Goal: Task Accomplishment & Management: Use online tool/utility

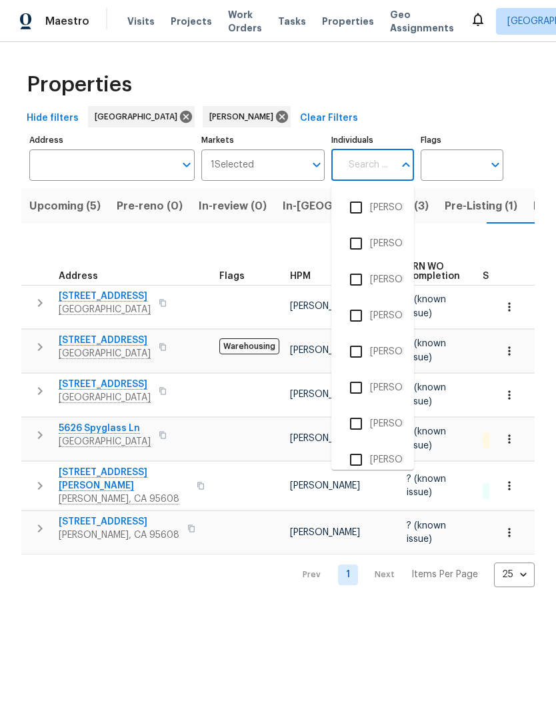
scroll to position [0, 19]
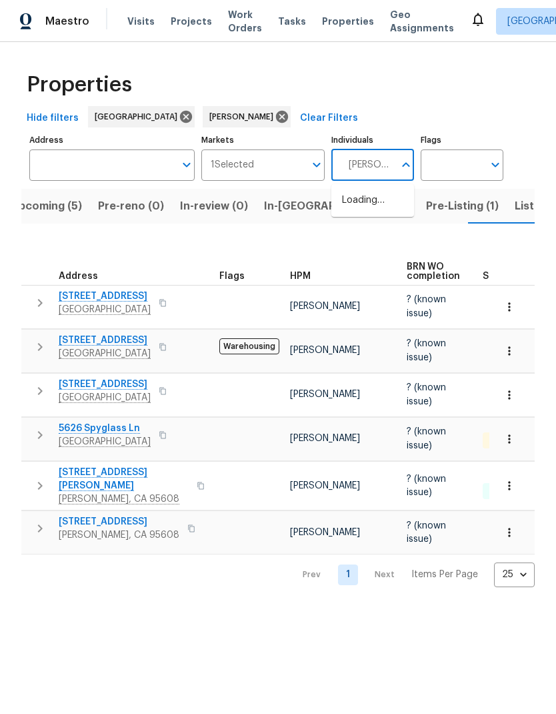
type input "douglass"
click at [402, 207] on li "[PERSON_NAME]" at bounding box center [372, 207] width 61 height 28
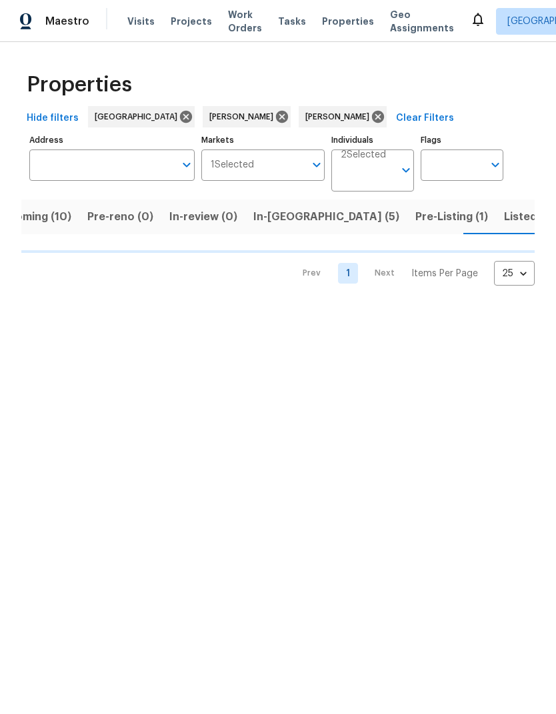
scroll to position [0, 35]
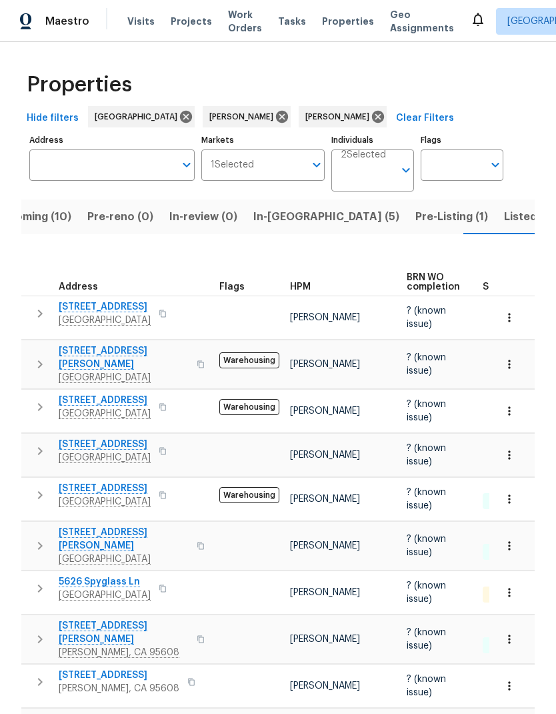
click at [47, 218] on span "Upcoming (10)" at bounding box center [32, 216] width 77 height 19
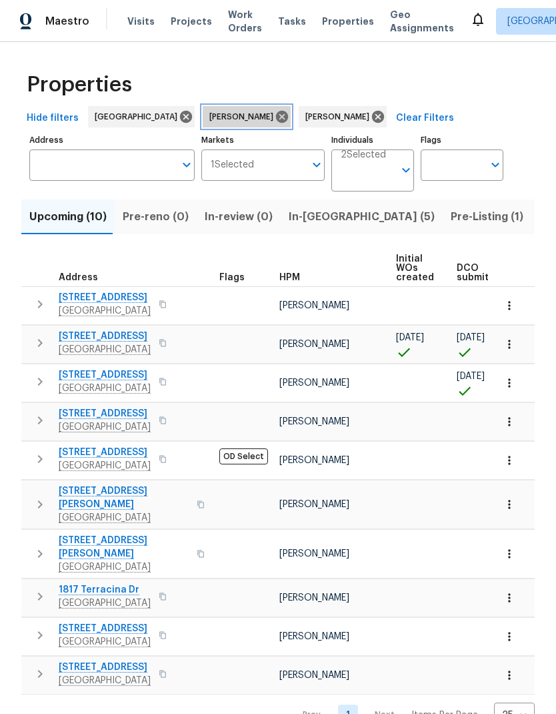
click at [276, 116] on icon at bounding box center [282, 117] width 12 height 12
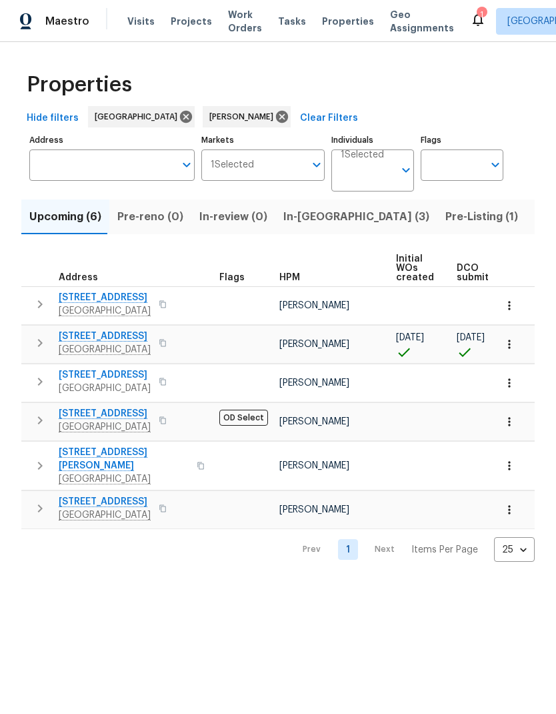
click at [123, 340] on span "9387 Bennoel Way" at bounding box center [105, 335] width 92 height 13
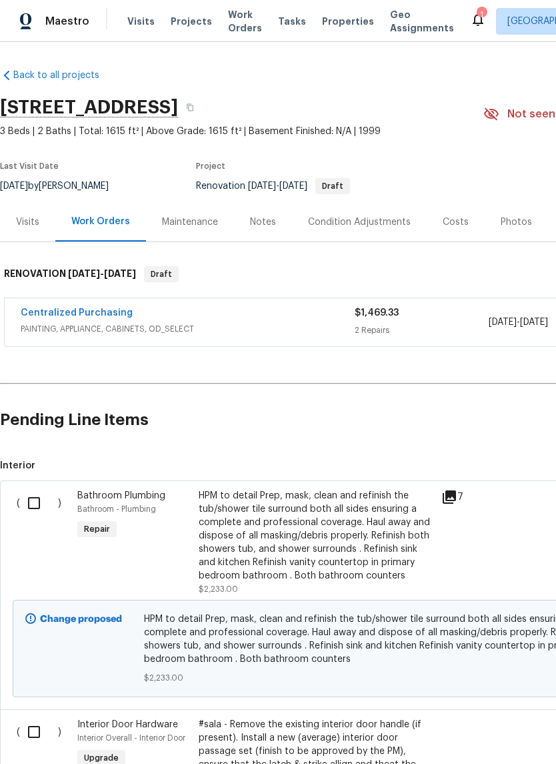
click at [462, 221] on div "Costs" at bounding box center [456, 221] width 26 height 13
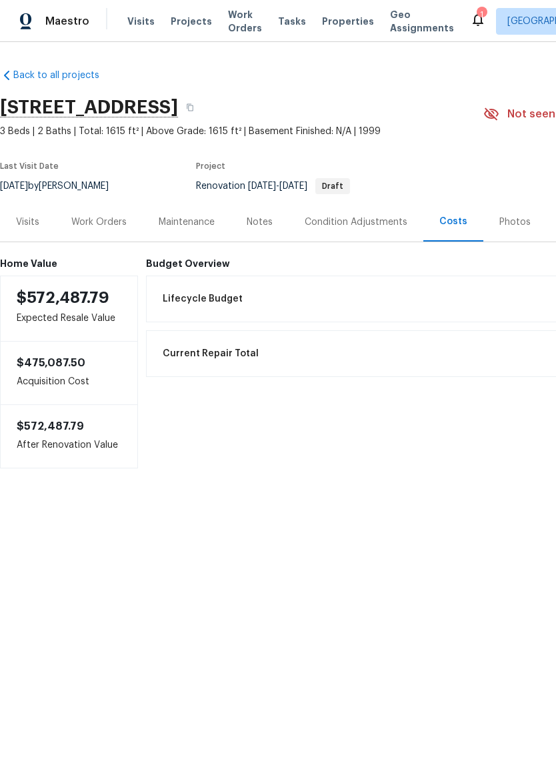
click at [356, 210] on div "Condition Adjustments" at bounding box center [356, 221] width 135 height 39
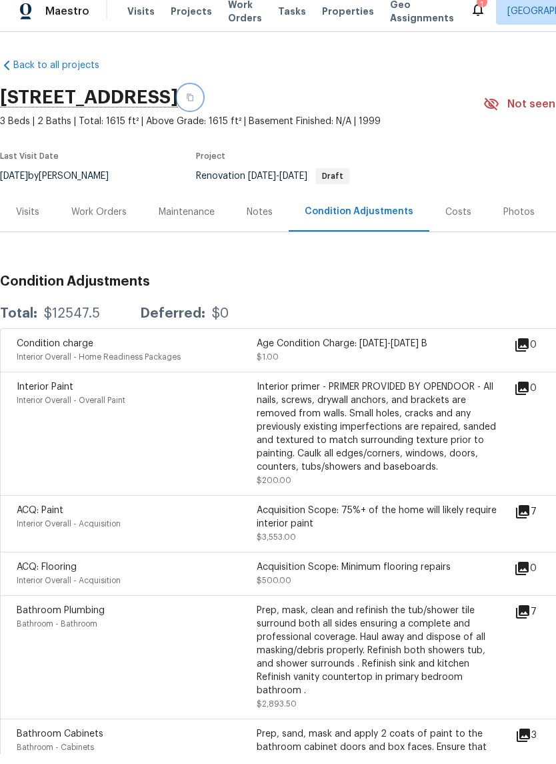
click at [193, 104] on icon "button" at bounding box center [190, 107] width 7 height 7
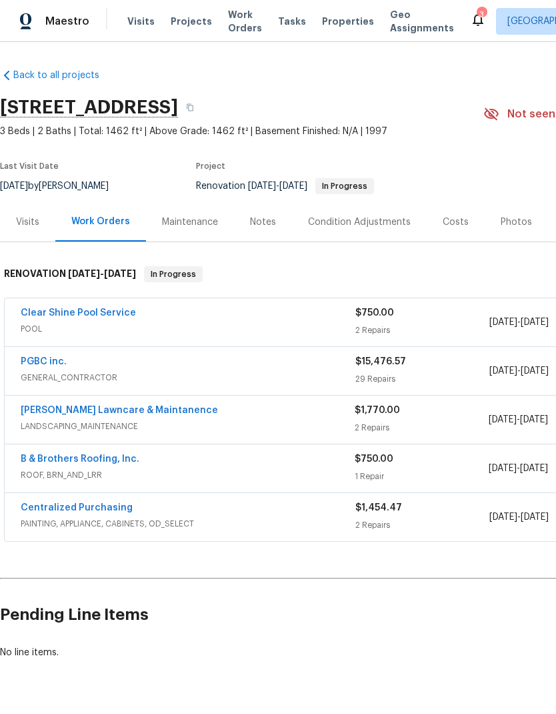
click at [301, 374] on span "GENERAL_CONTRACTOR" at bounding box center [188, 377] width 335 height 13
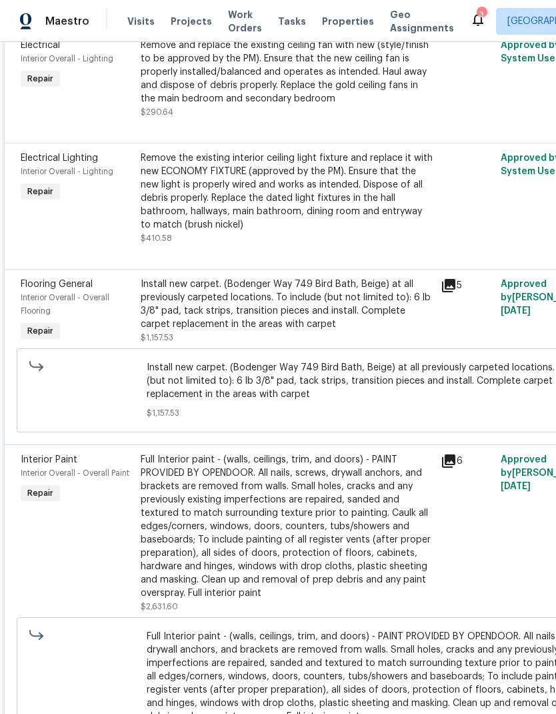
scroll to position [3688, 0]
click at [301, 294] on div "Install new carpet. (Bodenger Way 749 Bird Bath, Beige) at all previously carpe…" at bounding box center [287, 303] width 292 height 53
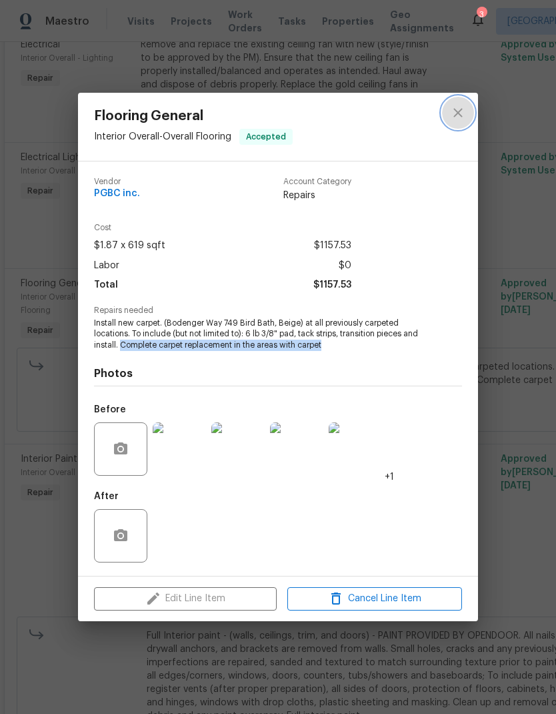
click at [458, 116] on icon "close" at bounding box center [458, 113] width 16 height 16
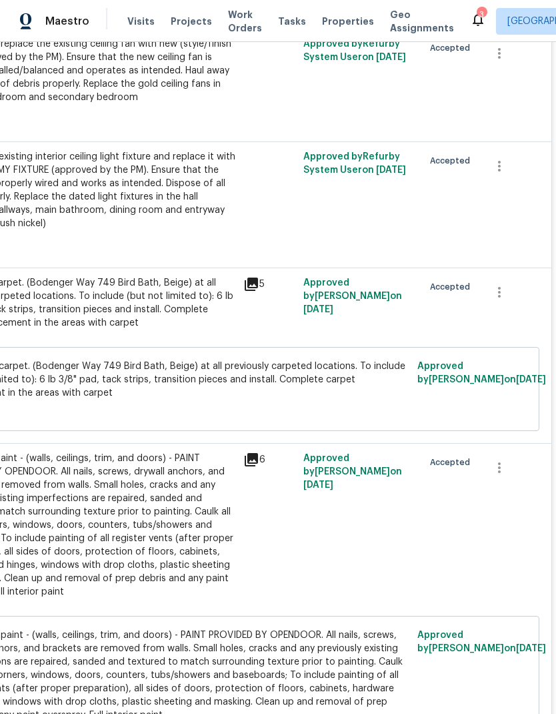
scroll to position [3689, 197]
click at [511, 295] on button "button" at bounding box center [500, 291] width 32 height 32
click at [514, 289] on li "Cancel" at bounding box center [509, 295] width 51 height 22
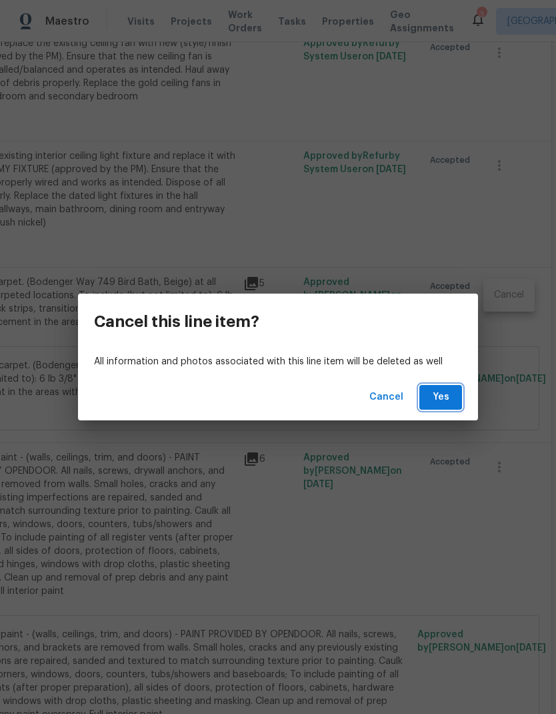
click at [433, 392] on span "Yes" at bounding box center [440, 397] width 21 height 17
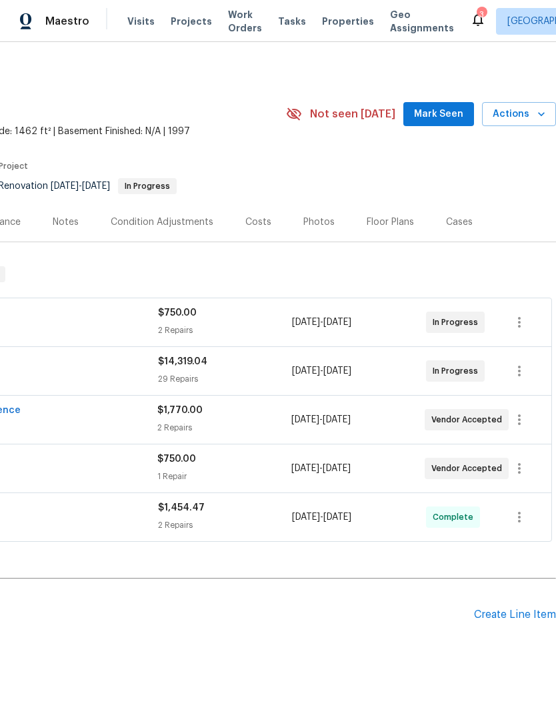
scroll to position [0, 197]
click at [531, 616] on div "Create Line Item" at bounding box center [515, 614] width 82 height 13
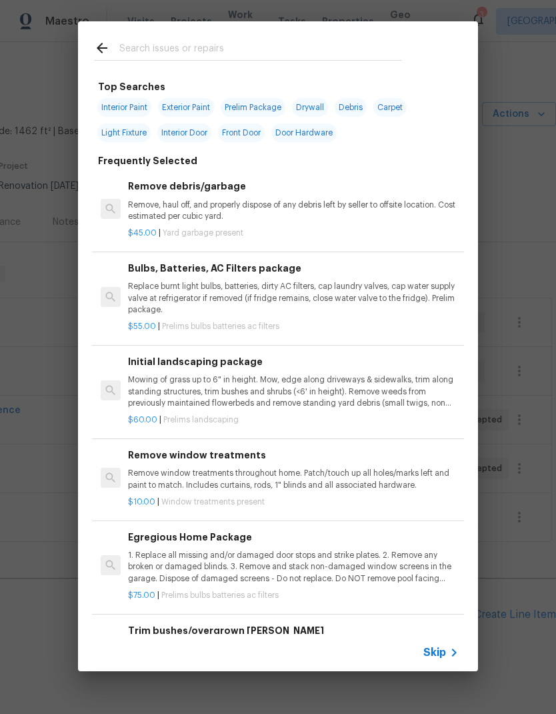
click at [167, 40] on input "text" at bounding box center [260, 50] width 283 height 20
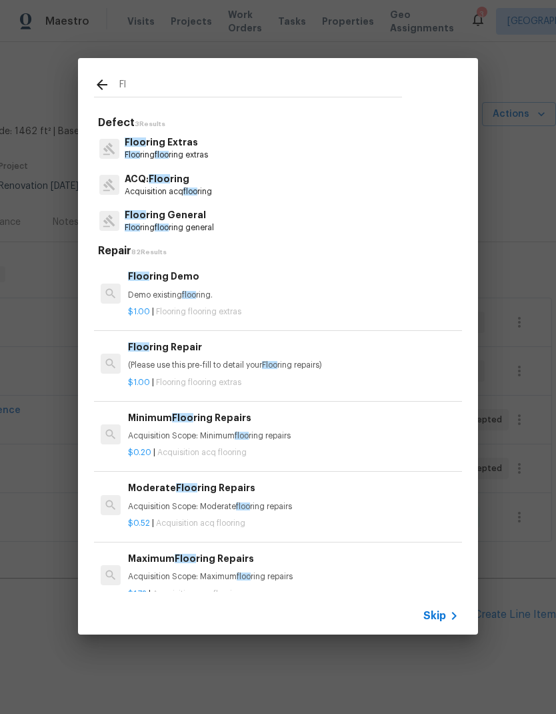
type input "F"
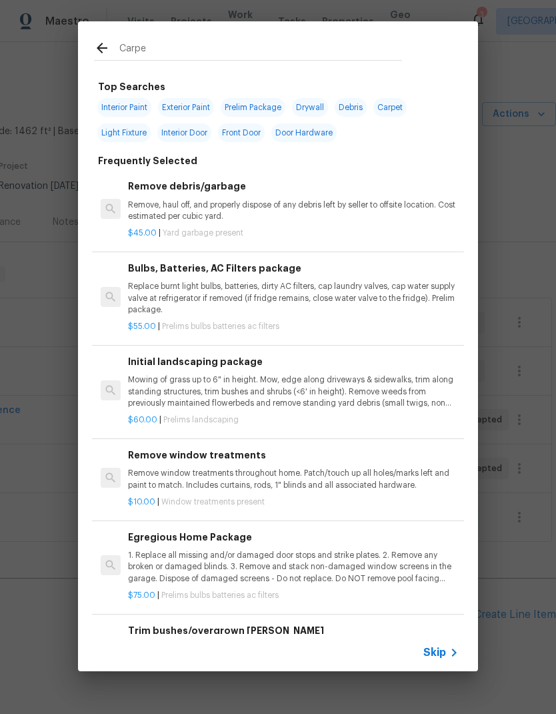
type input "Carpet"
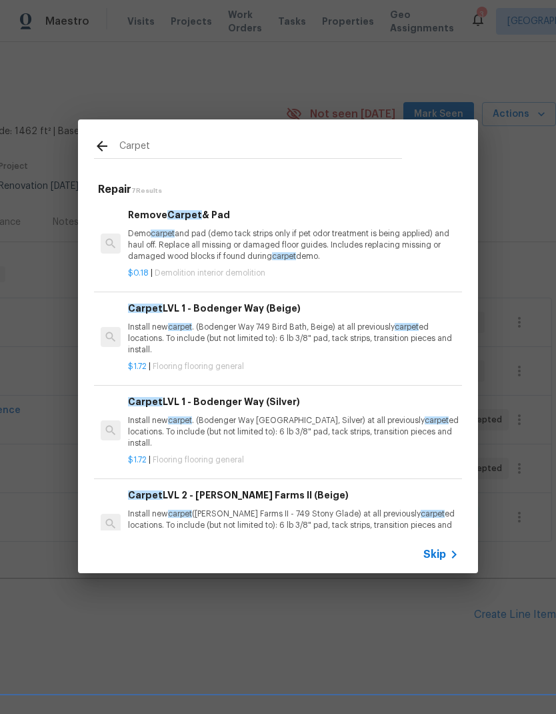
click at [353, 331] on p "Install new carpet . (Bodenger Way 749 Bird Bath, Beige) at all previously carp…" at bounding box center [293, 338] width 331 height 34
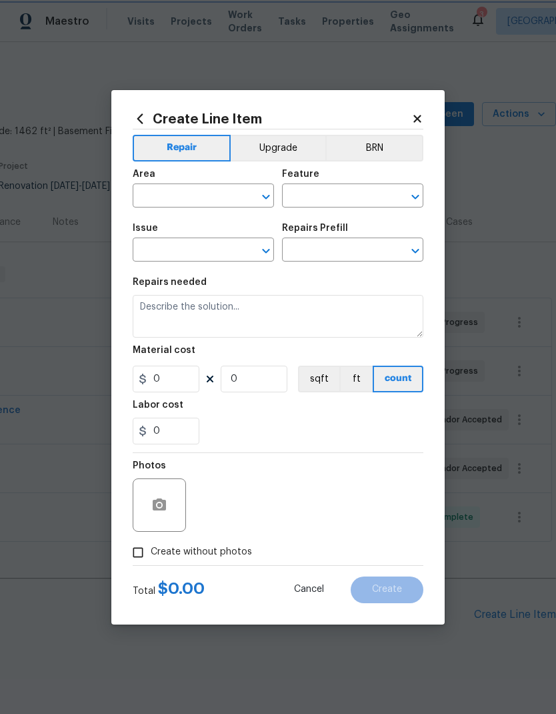
type input "Overall Flooring"
type input "Flooring General"
type input "Carpet LVL 1 - Bodenger Way (Beige) $1.72"
type textarea "Install new carpet. (Bodenger Way 749 Bird Bath, Beige) at all previously carpe…"
type input "1.72"
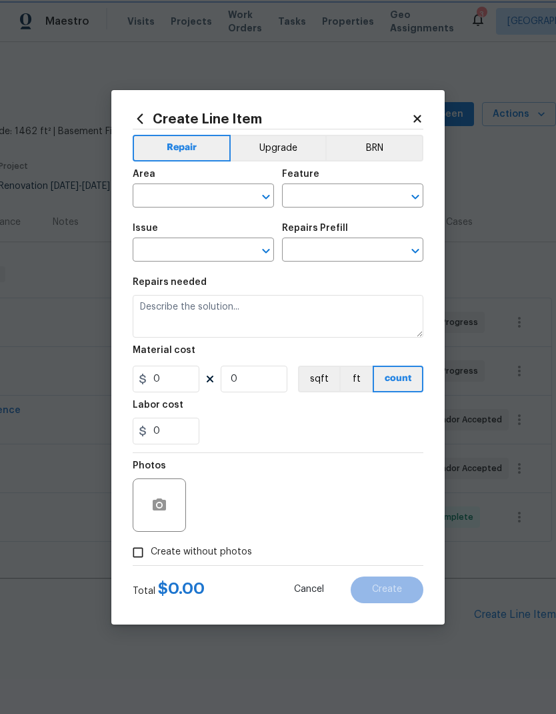
type input "1"
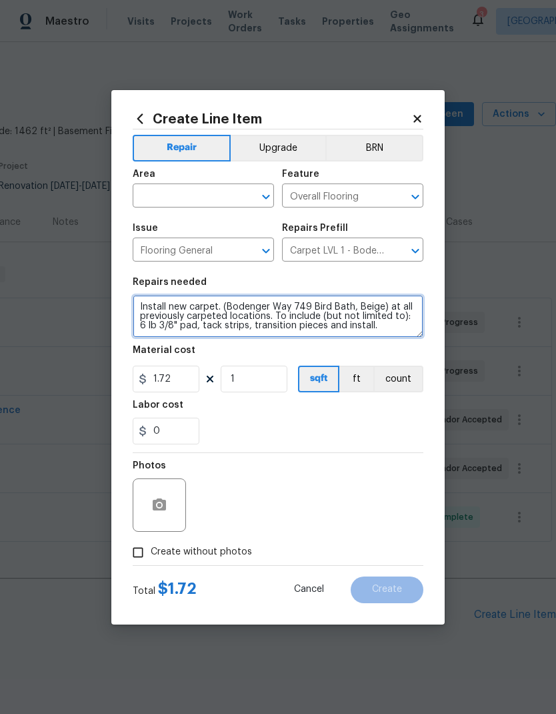
click at [389, 332] on textarea "Install new carpet. (Bodenger Way 749 Bird Bath, Beige) at all previously carpe…" at bounding box center [278, 316] width 291 height 43
click at [188, 329] on textarea "Install new carpet. (Bodenger Way 749 Bird Bath, Beige) at all previously carpe…" at bounding box center [278, 316] width 291 height 43
paste textarea "Complete carpet replacement in the areas with carpet"
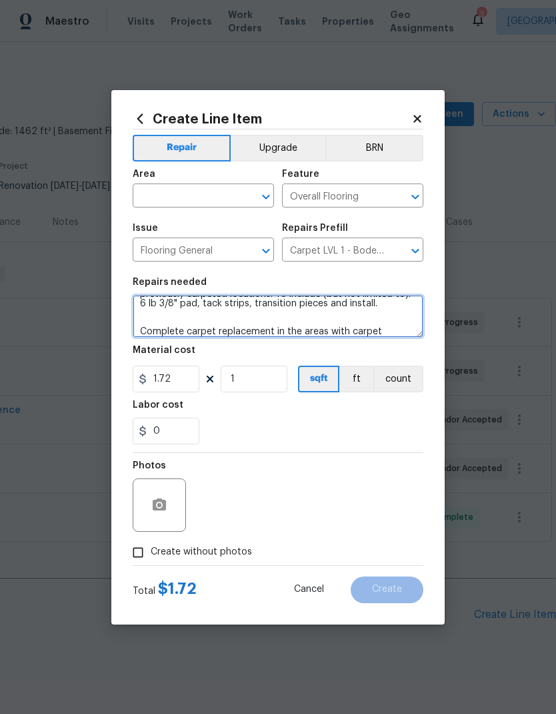
type textarea "Install new carpet. (Bodenger Way 749 Bird Bath, Beige) at all previously carpe…"
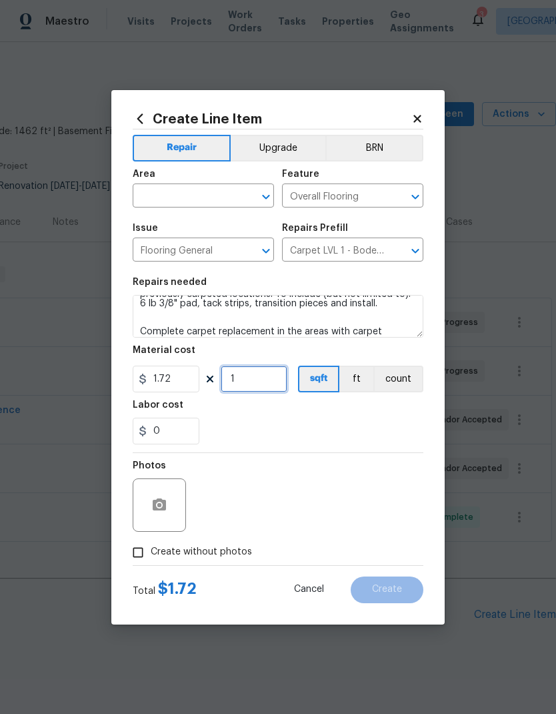
click at [261, 384] on input "1" at bounding box center [254, 379] width 67 height 27
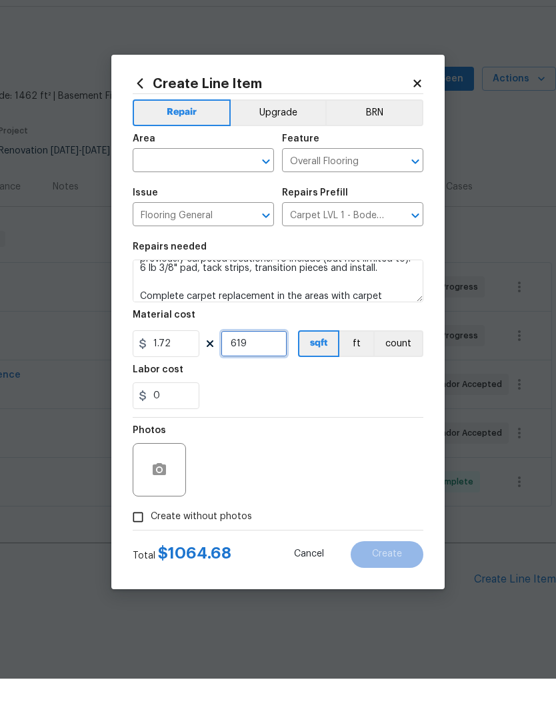
type input "619"
click at [189, 366] on input "1.72" at bounding box center [166, 379] width 67 height 27
type input "1.87"
click at [223, 187] on input "text" at bounding box center [185, 197] width 104 height 21
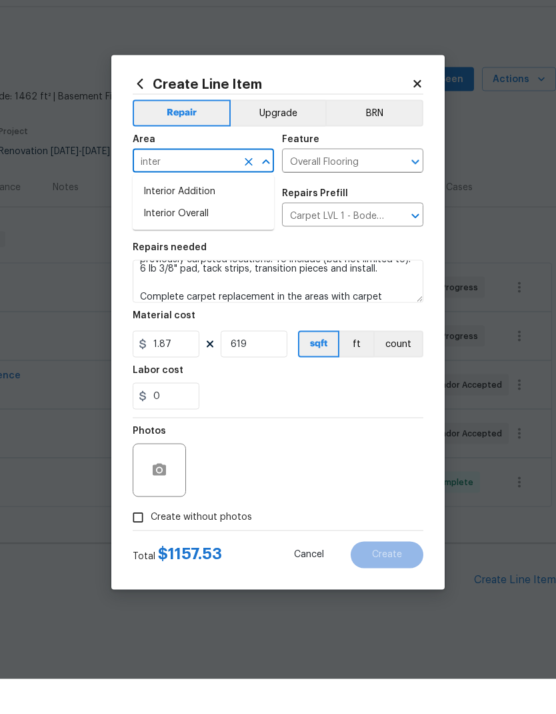
click at [203, 237] on li "Interior Overall" at bounding box center [203, 248] width 141 height 22
type input "Interior Overall"
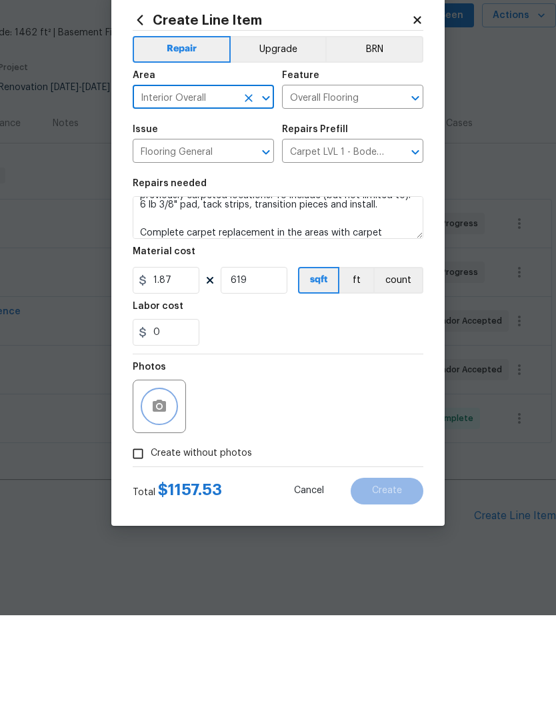
click at [166, 497] on icon "button" at bounding box center [159, 505] width 16 height 16
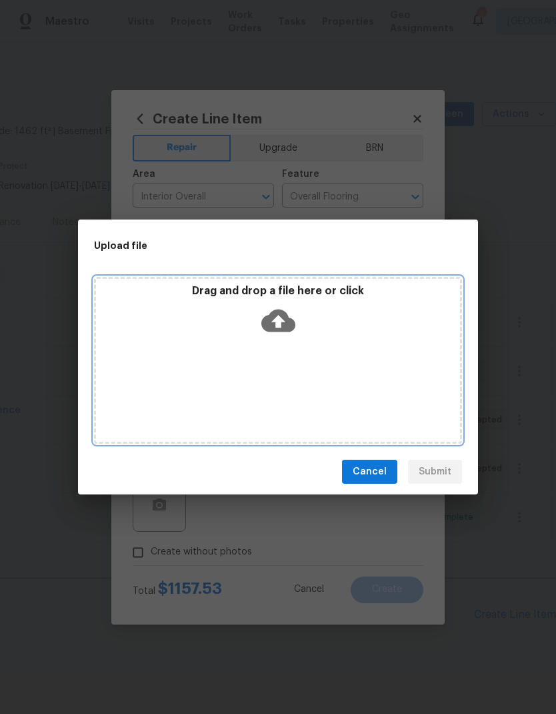
click at [279, 313] on icon at bounding box center [278, 320] width 34 height 23
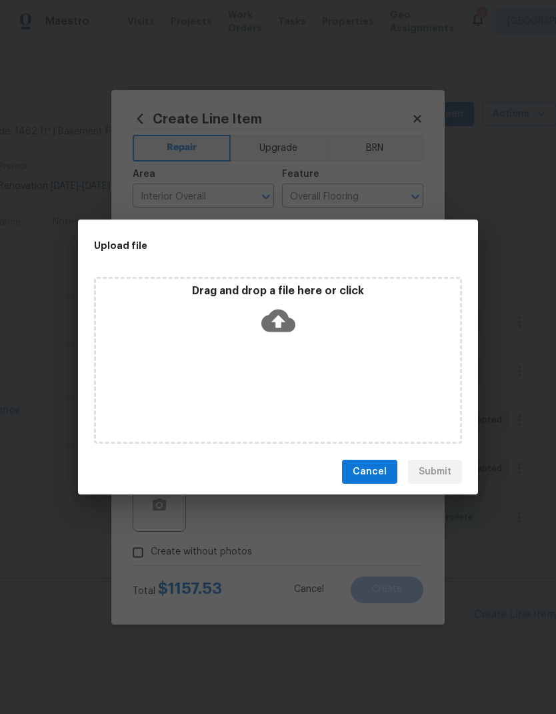
click at [390, 478] on button "Cancel" at bounding box center [369, 472] width 55 height 25
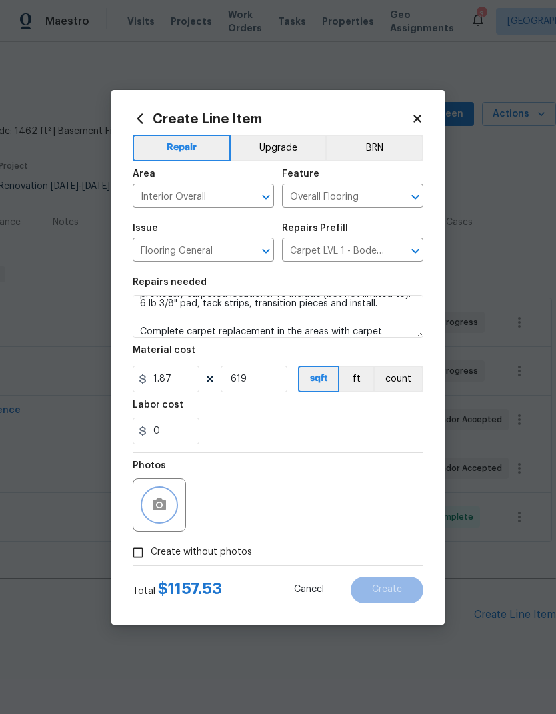
click at [173, 508] on button "button" at bounding box center [159, 505] width 32 height 32
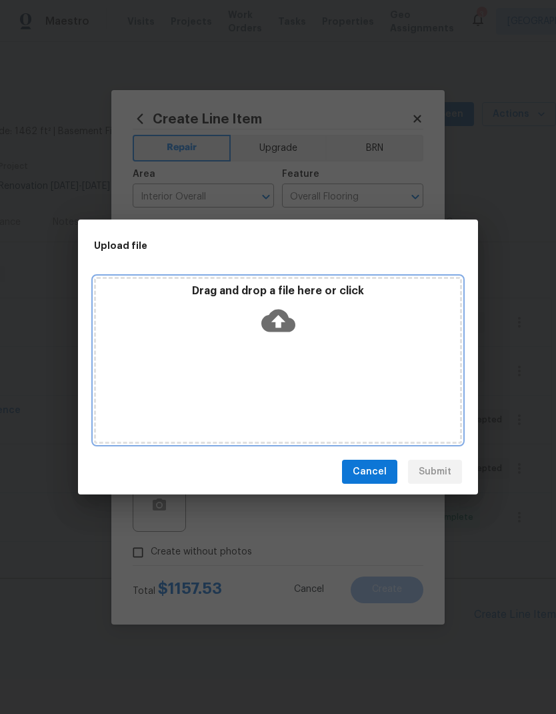
click at [285, 322] on icon at bounding box center [278, 320] width 34 height 23
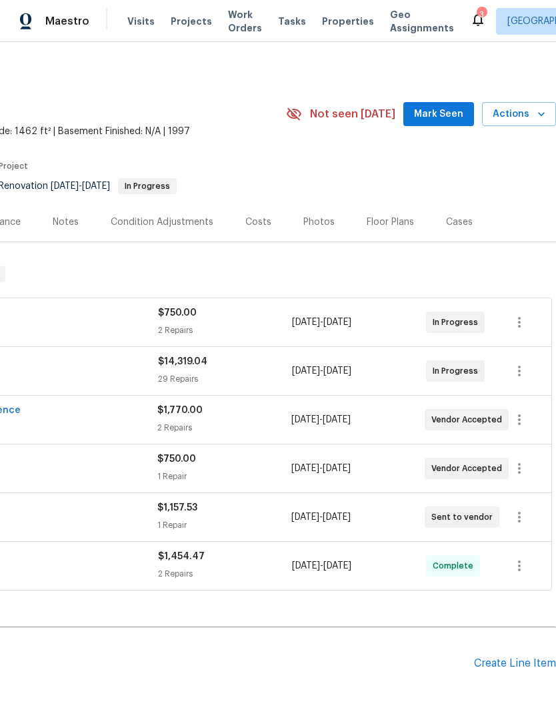
scroll to position [0, 197]
click at [521, 659] on div "Create Line Item" at bounding box center [515, 663] width 82 height 13
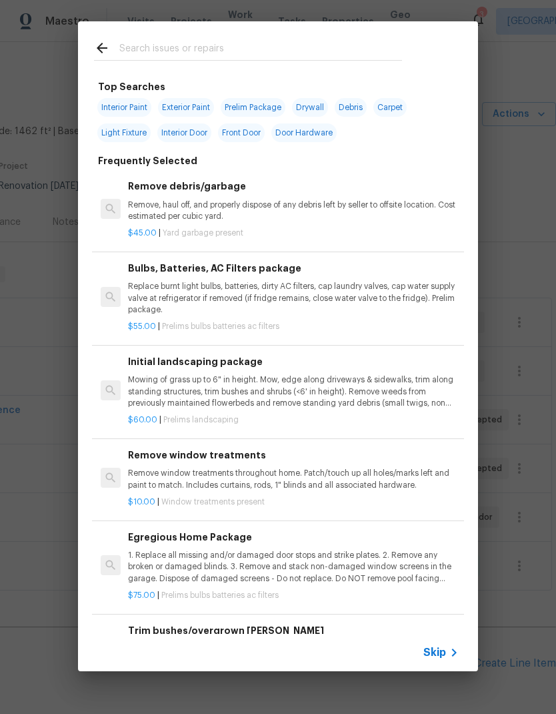
click at [206, 47] on input "text" at bounding box center [260, 50] width 283 height 20
type input "Clea"
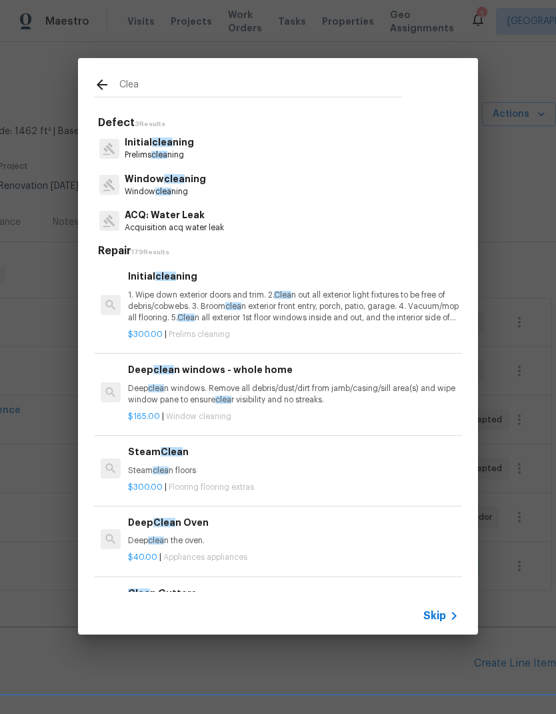
click at [277, 304] on p "1. Wipe down exterior doors and trim. 2. Clea n out all exterior light fixtures…" at bounding box center [293, 306] width 331 height 34
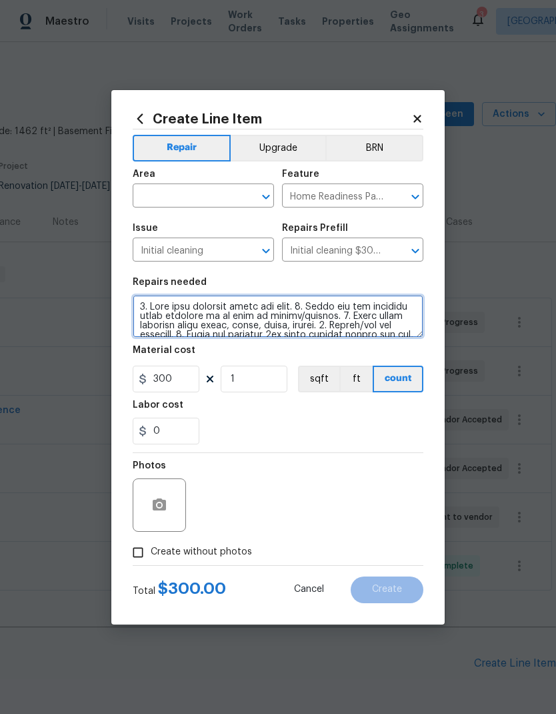
click at [294, 300] on textarea at bounding box center [278, 316] width 291 height 43
click at [232, 194] on input "text" at bounding box center [185, 197] width 104 height 21
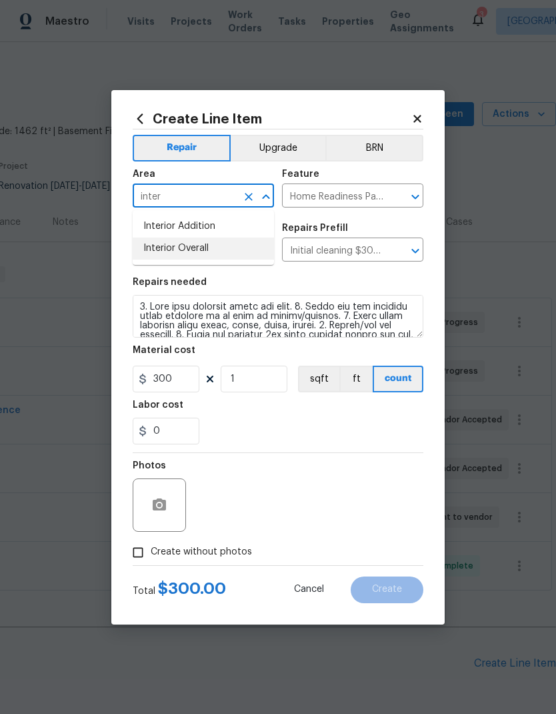
click at [205, 244] on li "Interior Overall" at bounding box center [203, 248] width 141 height 22
type input "Interior Overall"
click at [205, 243] on input "Initial cleaning" at bounding box center [185, 251] width 104 height 21
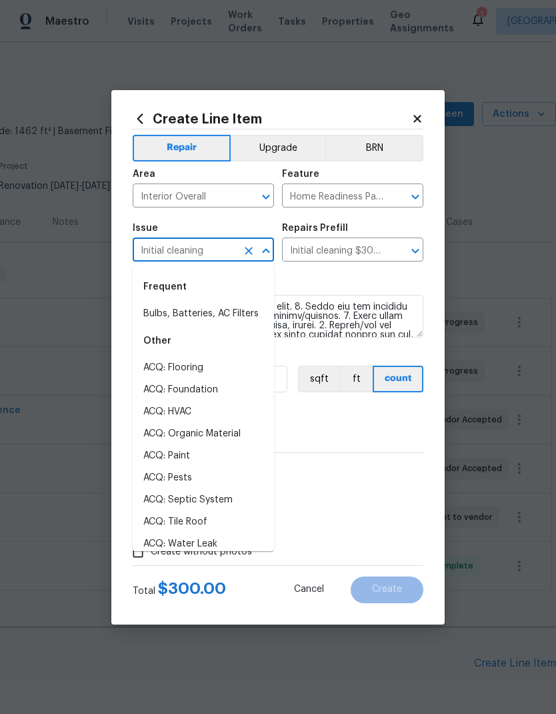
click at [356, 424] on div "0" at bounding box center [278, 431] width 291 height 27
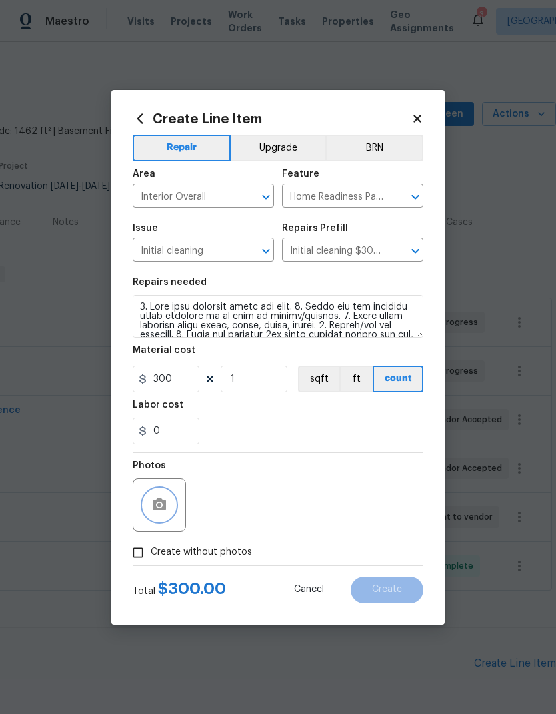
click at [167, 500] on button "button" at bounding box center [159, 505] width 32 height 32
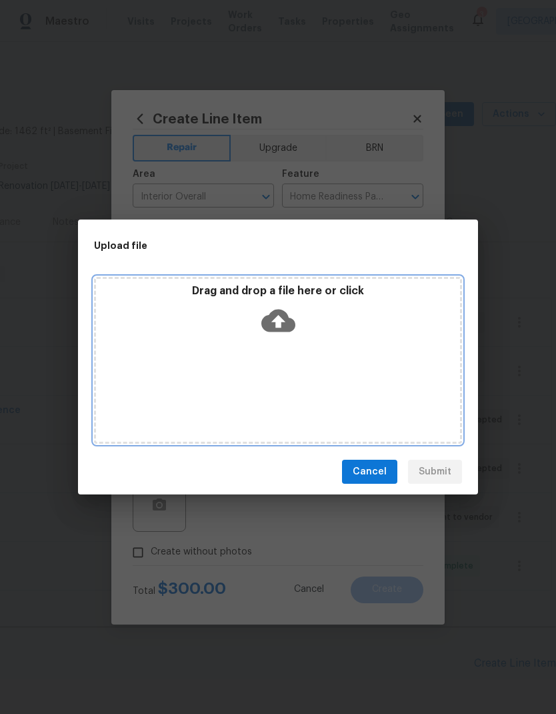
click at [285, 317] on icon at bounding box center [278, 320] width 34 height 23
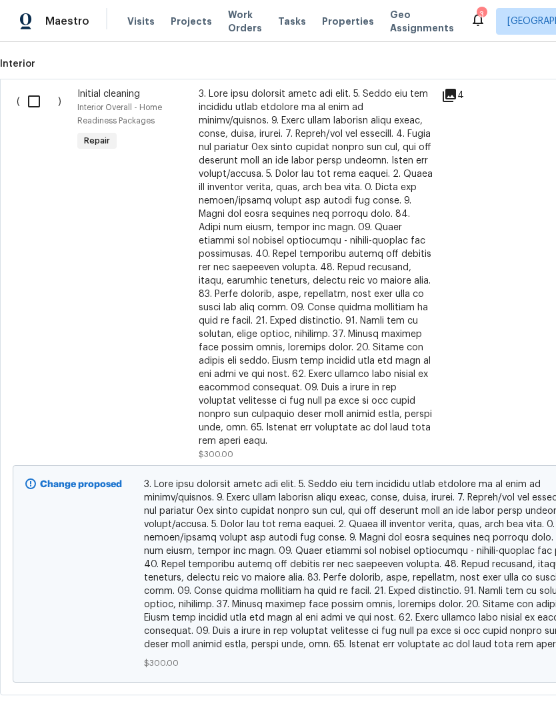
scroll to position [645, 0]
click at [41, 107] on input "checkbox" at bounding box center [39, 101] width 38 height 28
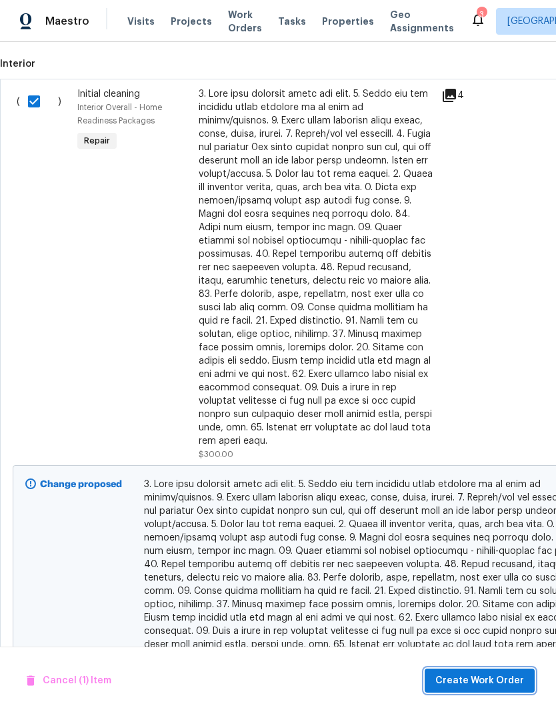
click at [488, 674] on span "Create Work Order" at bounding box center [480, 680] width 89 height 17
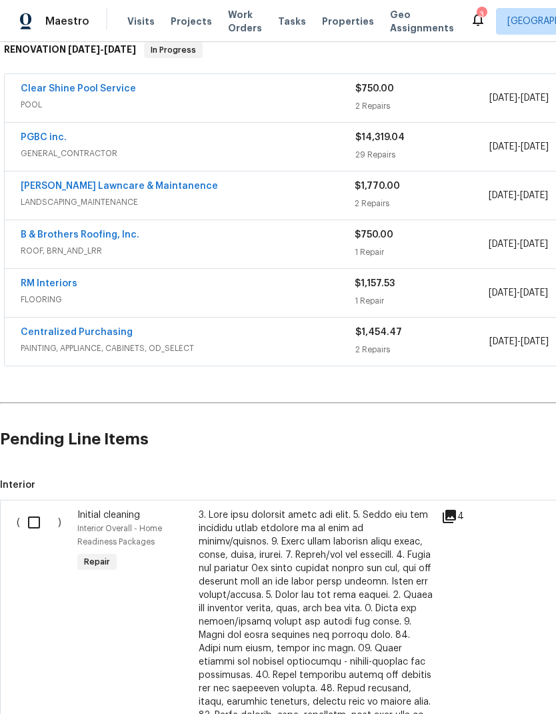
scroll to position [224, 0]
click at [43, 530] on input "checkbox" at bounding box center [39, 522] width 38 height 28
checkbox input "true"
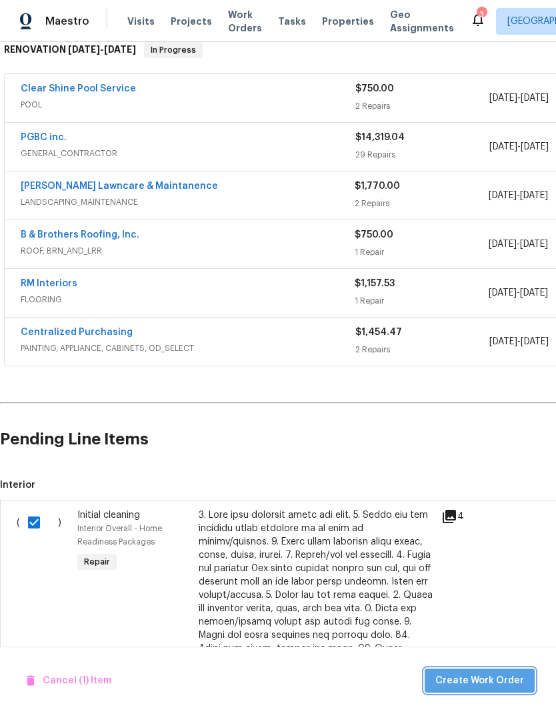
click at [500, 692] on button "Create Work Order" at bounding box center [480, 680] width 110 height 25
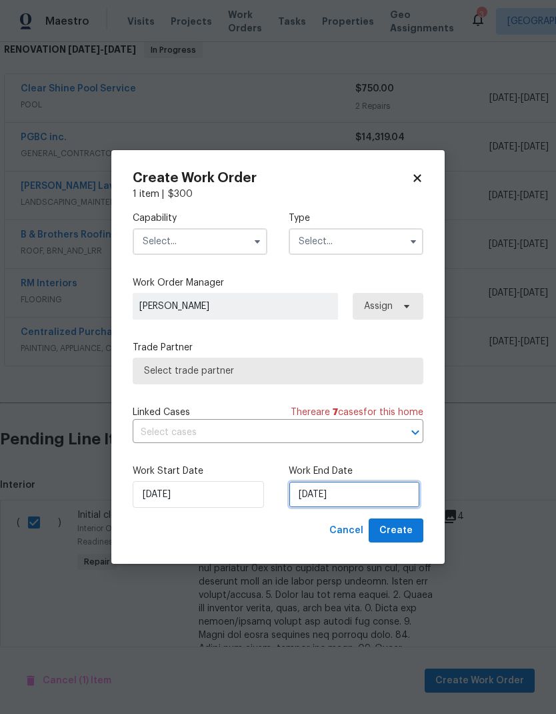
click at [346, 494] on input "9/22/2025" at bounding box center [354, 494] width 131 height 27
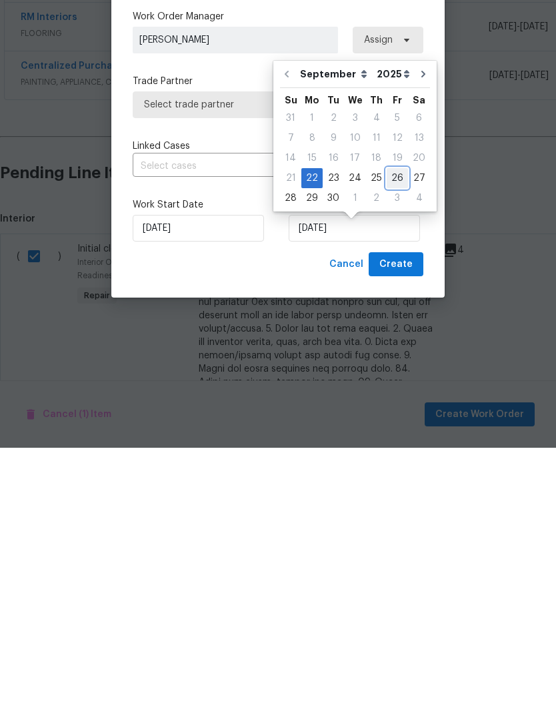
click at [392, 435] on div "26" at bounding box center [397, 444] width 21 height 19
type input "9/26/2025"
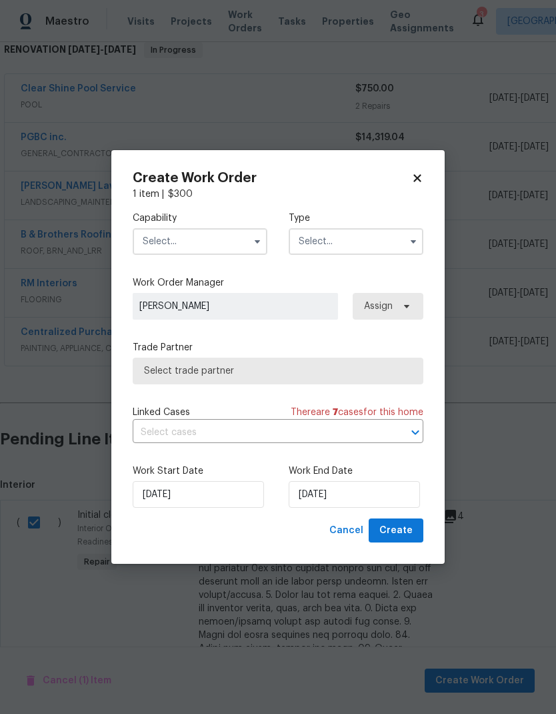
click at [221, 230] on input "text" at bounding box center [200, 241] width 135 height 27
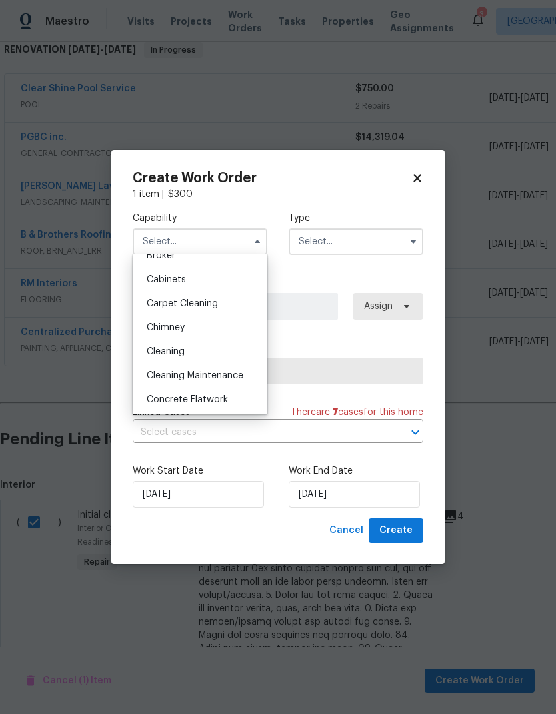
scroll to position [111, 0]
click at [205, 350] on div "Cleaning" at bounding box center [200, 351] width 128 height 24
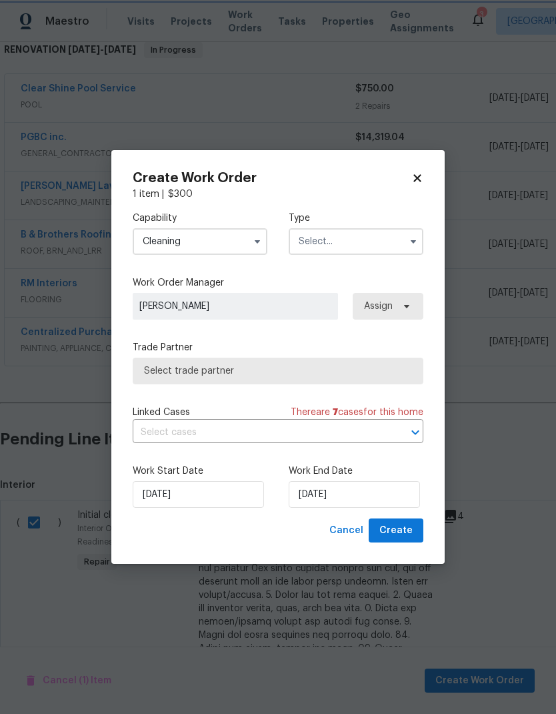
type input "Cleaning"
click at [360, 239] on input "text" at bounding box center [356, 241] width 135 height 27
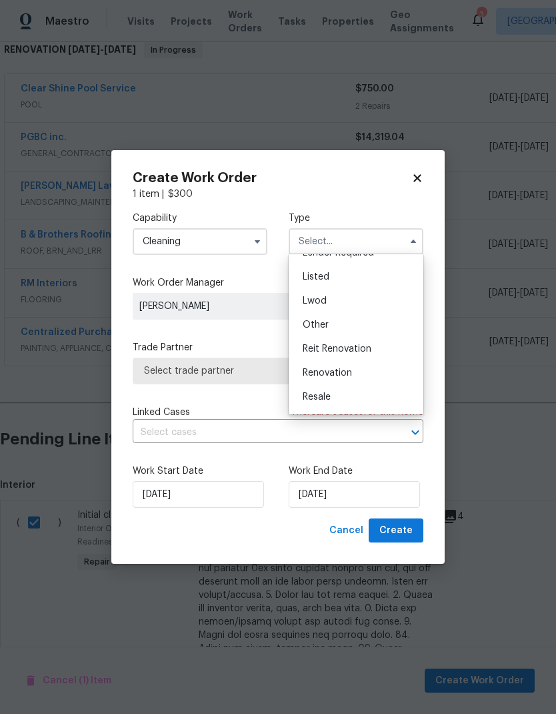
scroll to position [115, 0]
click at [350, 376] on div "Renovation" at bounding box center [356, 370] width 128 height 24
type input "Renovation"
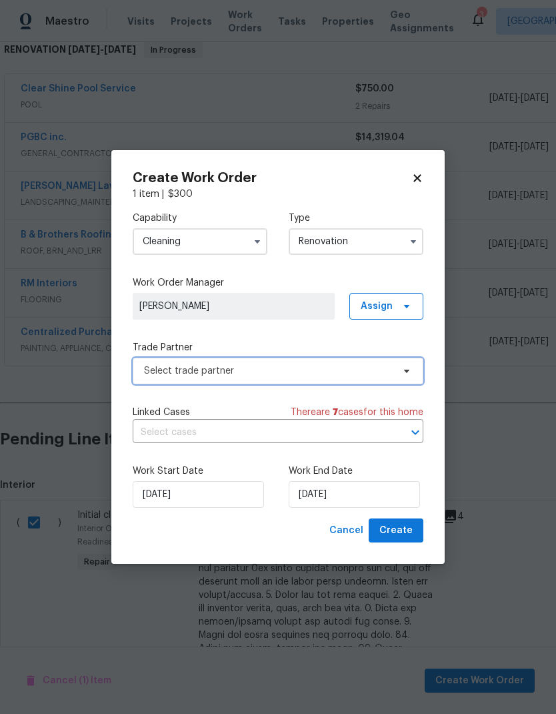
click at [329, 366] on span "Select trade partner" at bounding box center [268, 370] width 249 height 13
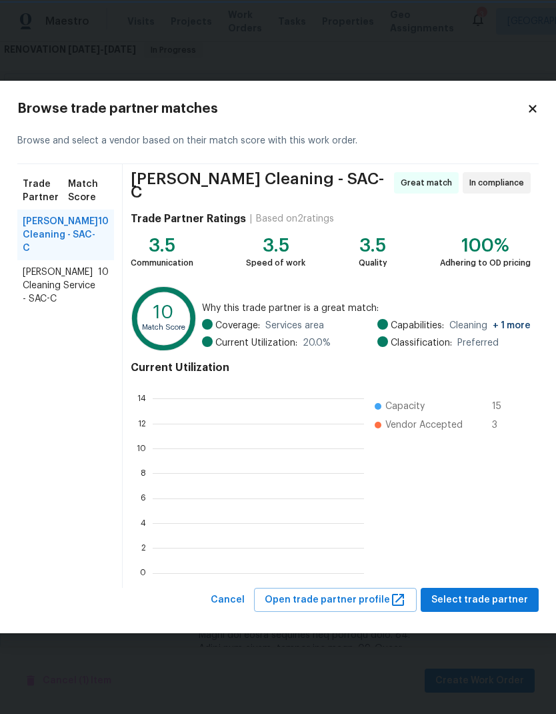
scroll to position [187, 211]
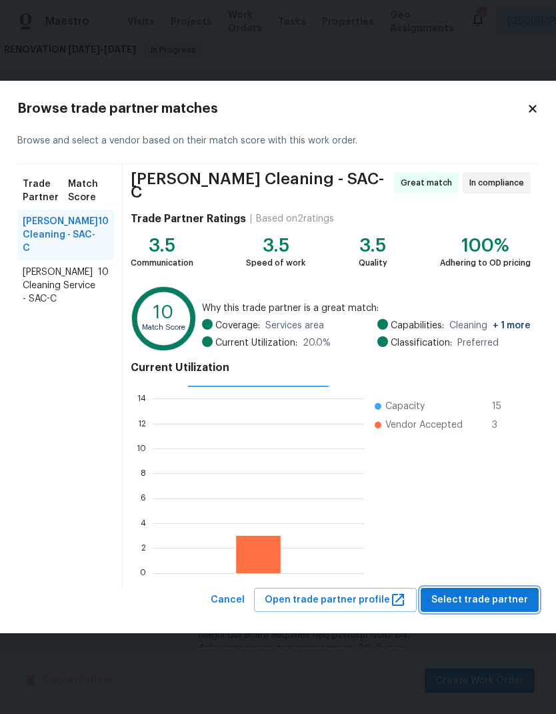
click at [503, 596] on span "Select trade partner" at bounding box center [480, 600] width 97 height 17
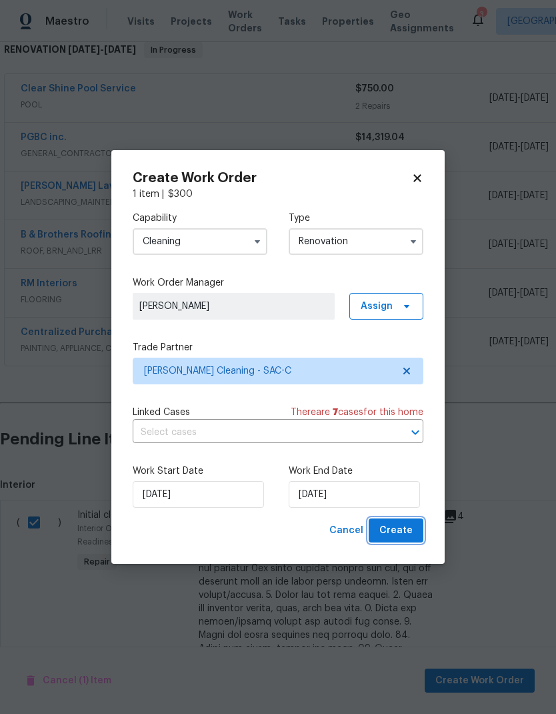
click at [403, 530] on span "Create" at bounding box center [396, 530] width 33 height 17
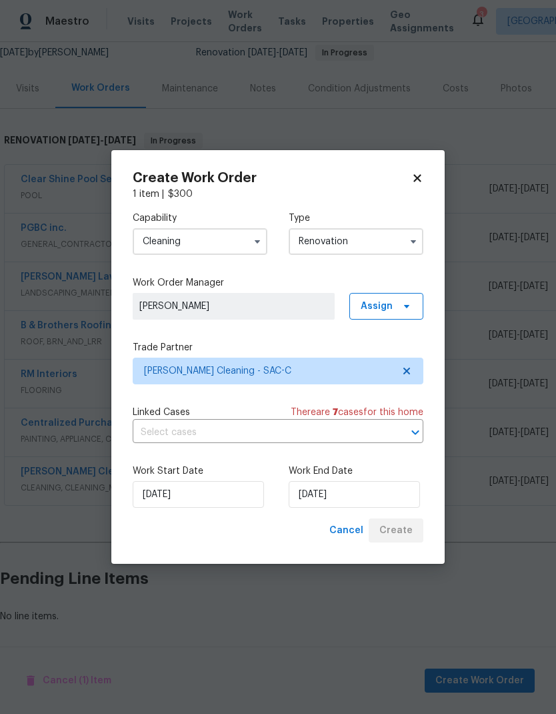
scroll to position [79, 0]
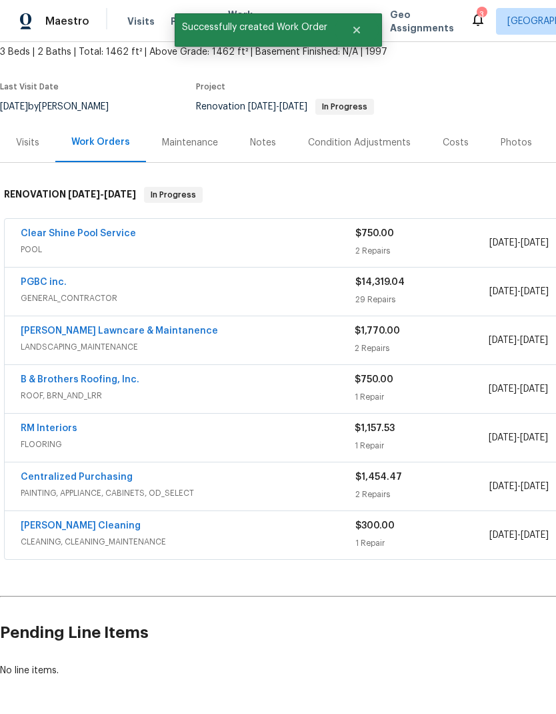
click at [296, 275] on div "PGBC inc." at bounding box center [188, 283] width 335 height 16
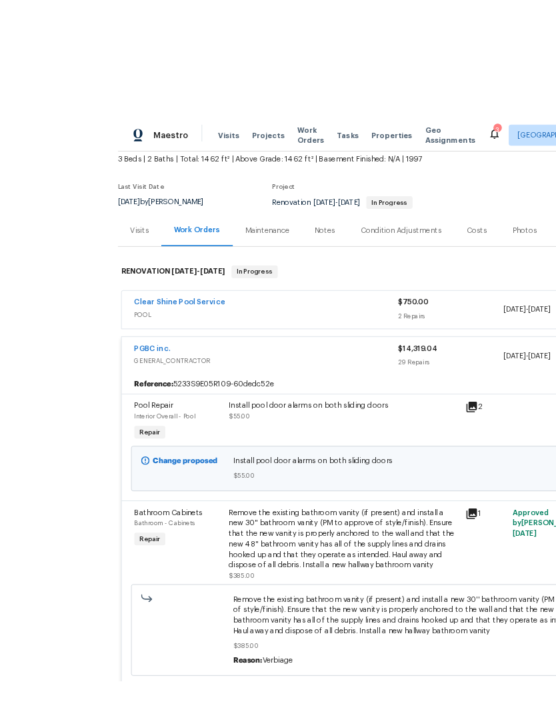
scroll to position [39, 0]
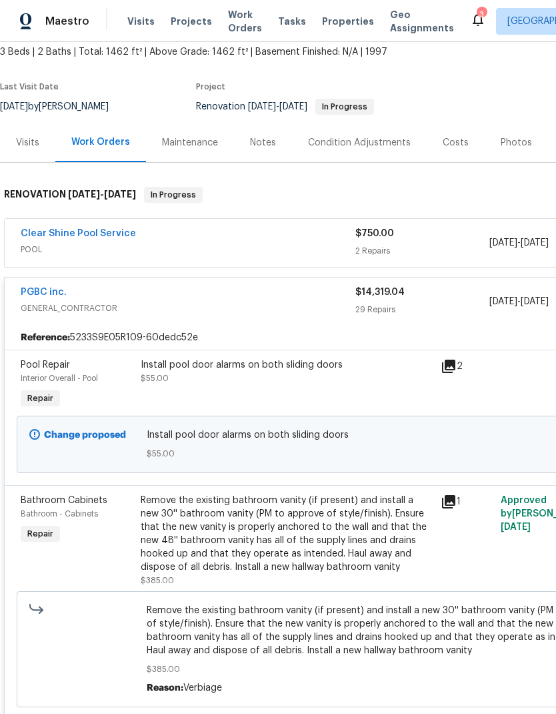
click at [457, 136] on div "Costs" at bounding box center [456, 142] width 26 height 13
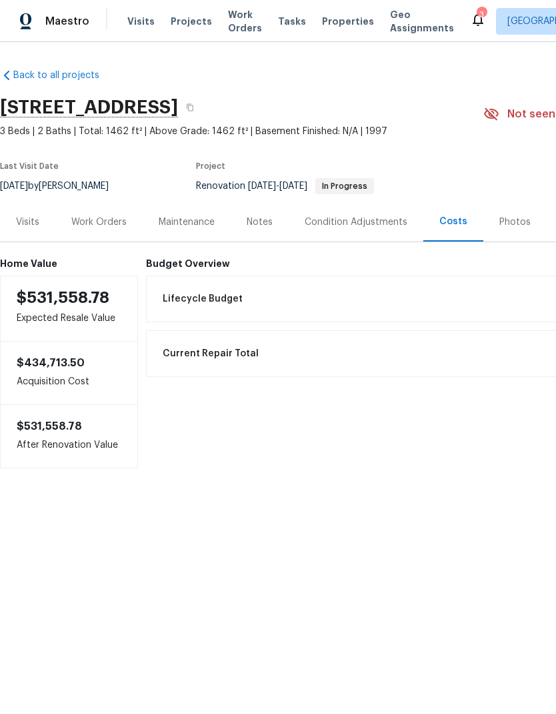
click at [370, 226] on div "Condition Adjustments" at bounding box center [356, 221] width 103 height 13
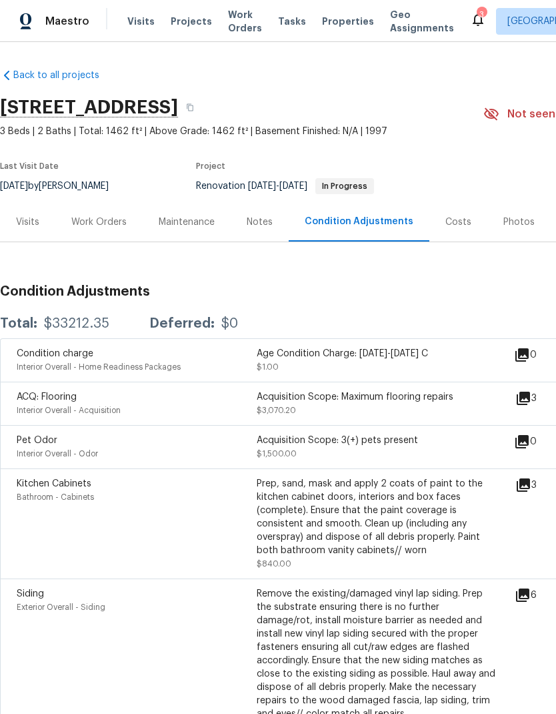
click at [107, 220] on div "Work Orders" at bounding box center [98, 221] width 55 height 13
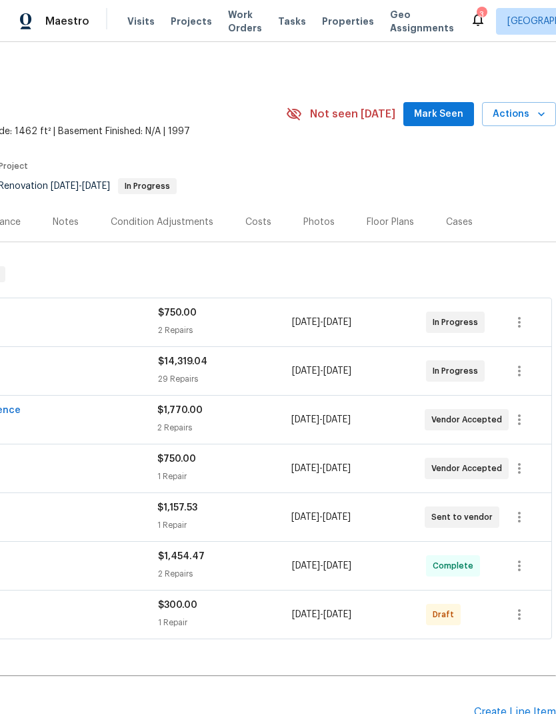
scroll to position [0, 197]
click at [534, 613] on button "button" at bounding box center [520, 614] width 32 height 32
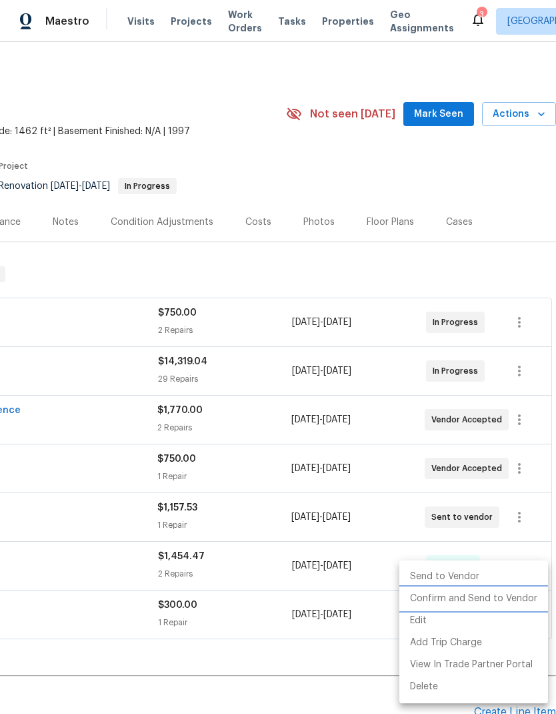
click at [517, 597] on li "Confirm and Send to Vendor" at bounding box center [474, 599] width 149 height 22
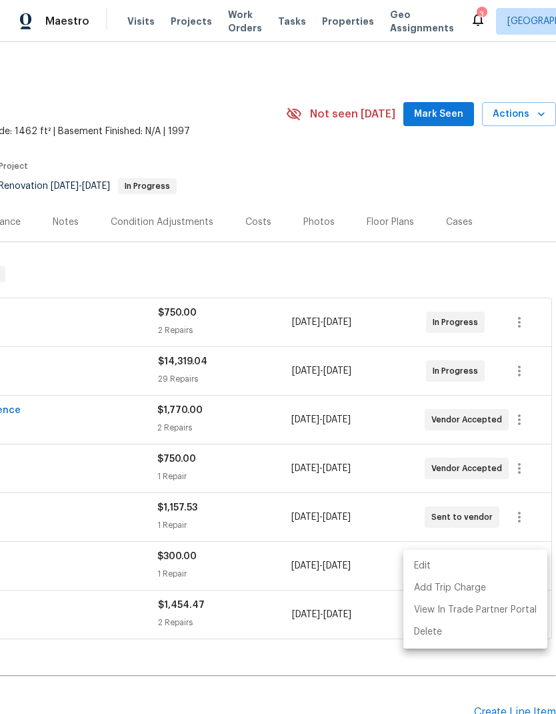
click at [392, 661] on div at bounding box center [278, 357] width 556 height 714
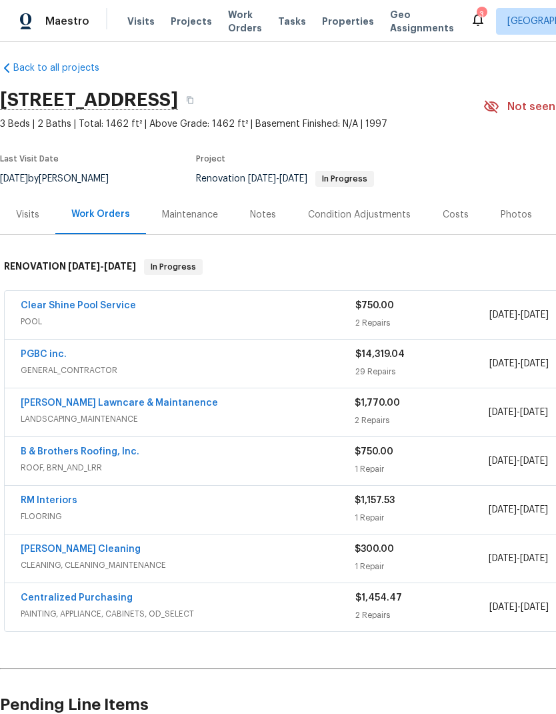
scroll to position [7, 0]
click at [202, 101] on button "button" at bounding box center [190, 100] width 24 height 24
click at [202, 97] on button "button" at bounding box center [190, 100] width 24 height 24
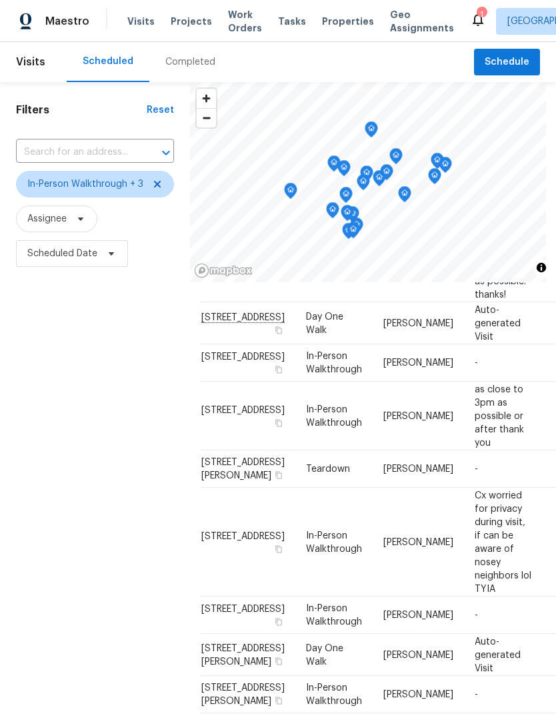
click at [121, 575] on div "Filters Reset ​ In-Person Walkthrough + 3 Assignee Scheduled Date" at bounding box center [95, 467] width 190 height 771
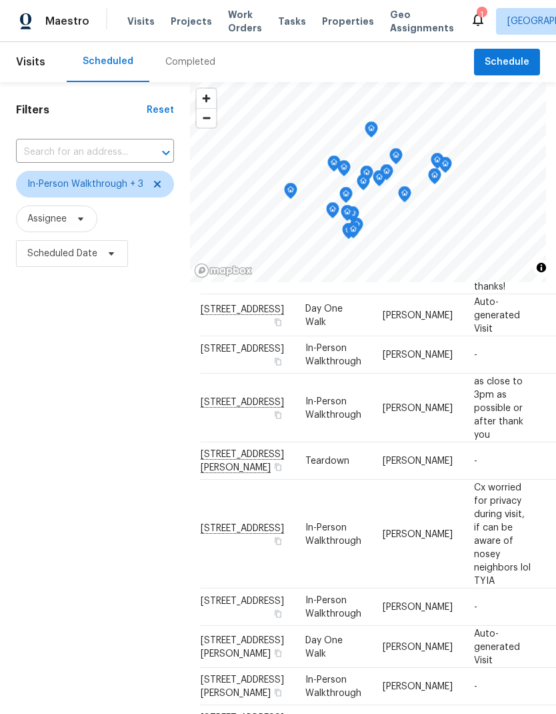
scroll to position [264, 5]
click at [0, 0] on icon at bounding box center [0, 0] width 0 height 0
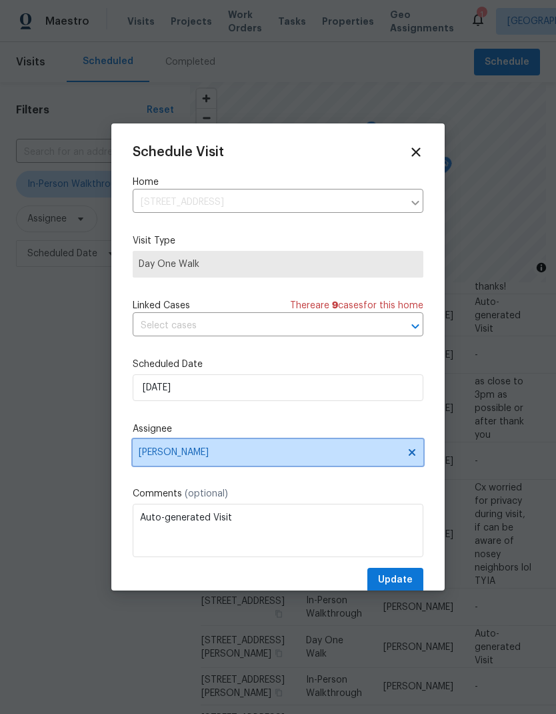
click at [313, 454] on span "Douglass Noblett" at bounding box center [269, 452] width 261 height 11
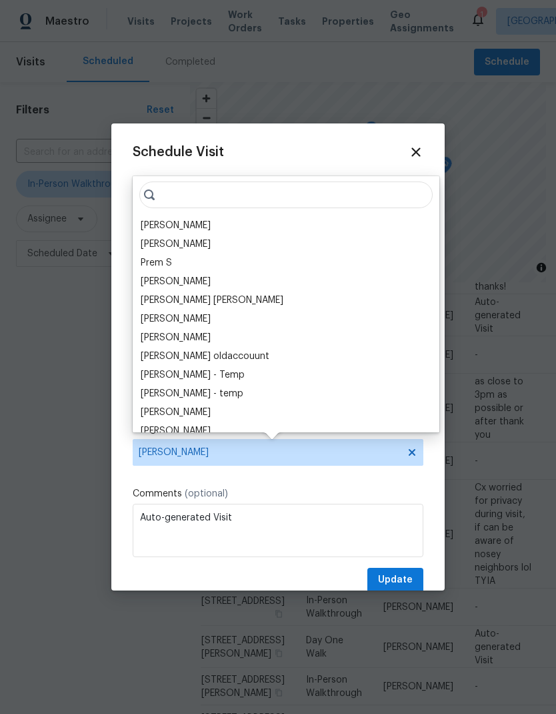
click at [179, 225] on div "[PERSON_NAME]" at bounding box center [176, 225] width 70 height 13
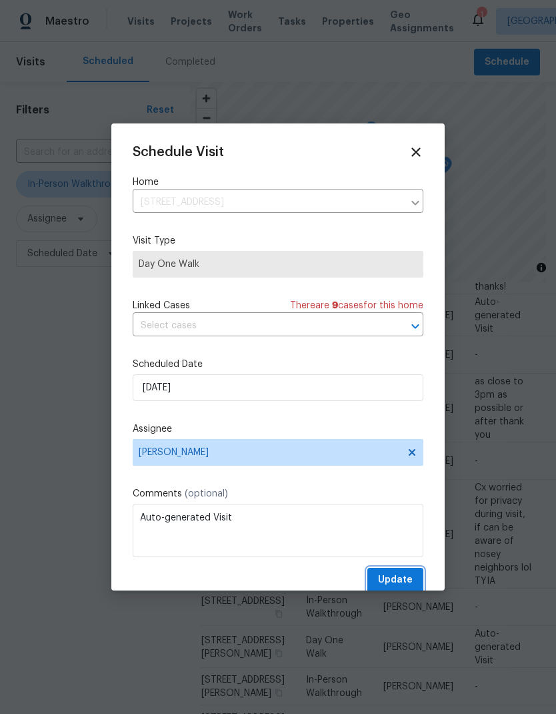
click at [406, 577] on span "Update" at bounding box center [395, 580] width 35 height 17
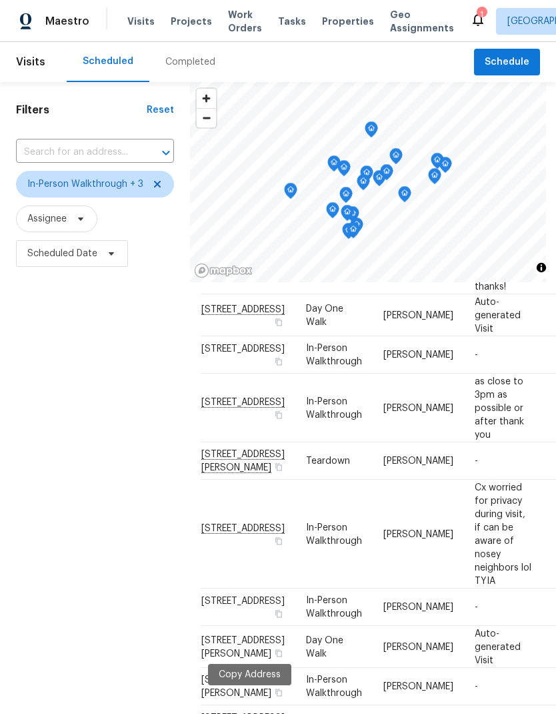
click at [125, 627] on div "Filters Reset ​ In-Person Walkthrough + 3 Assignee Scheduled Date" at bounding box center [95, 467] width 190 height 771
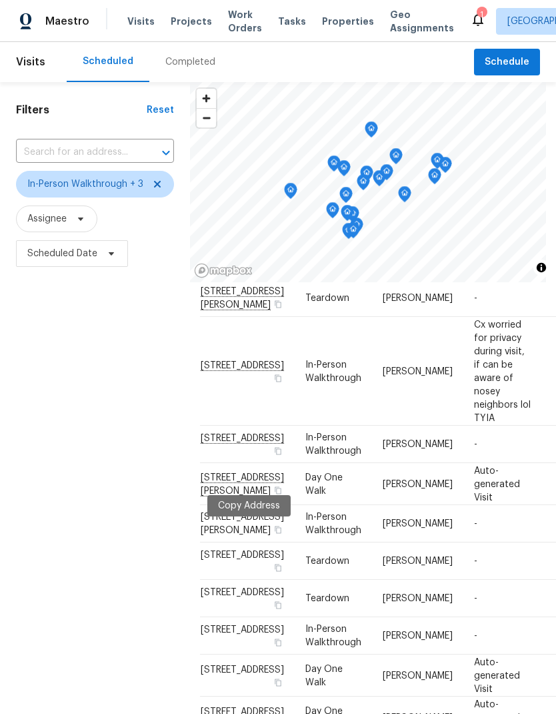
click at [121, 622] on div "Filters Reset ​ In-Person Walkthrough + 3 Assignee Scheduled Date" at bounding box center [95, 467] width 190 height 771
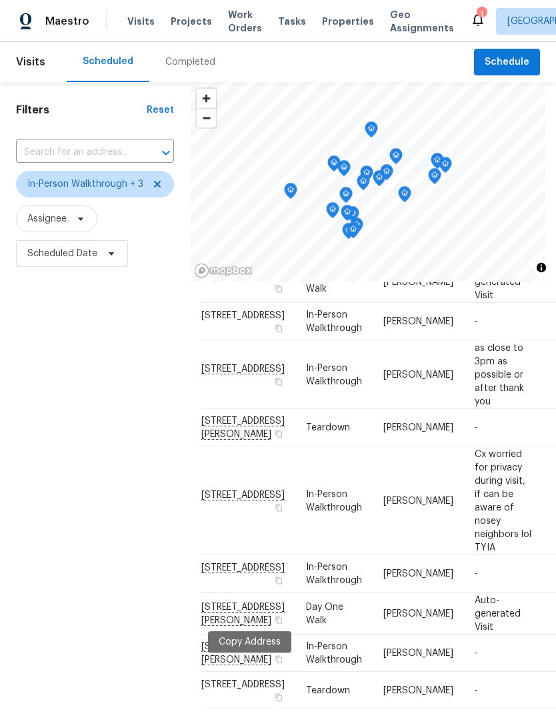
scroll to position [297, 5]
click at [0, 0] on icon at bounding box center [0, 0] width 0 height 0
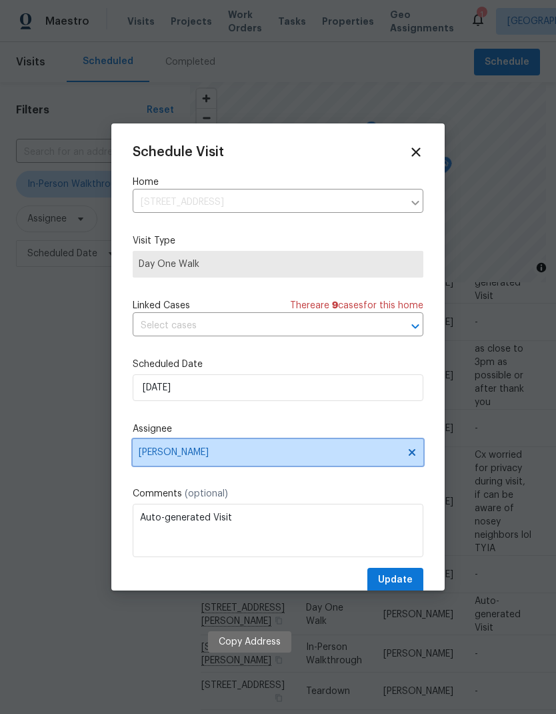
click at [257, 456] on span "[PERSON_NAME]" at bounding box center [269, 452] width 261 height 11
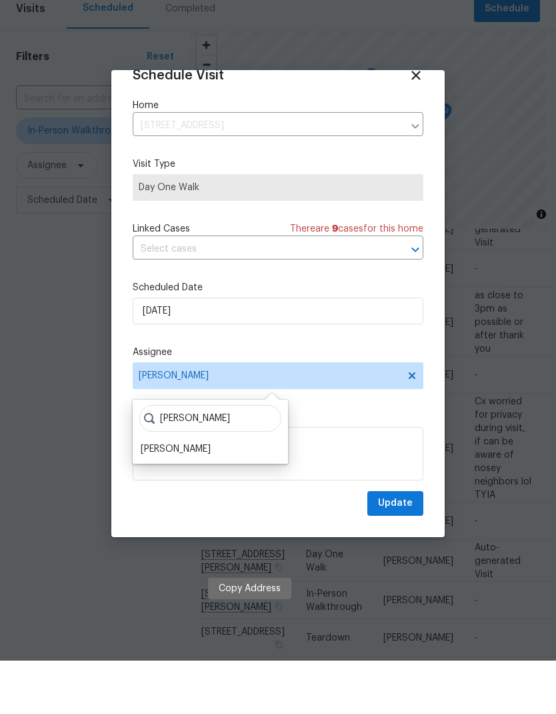
scroll to position [53, 0]
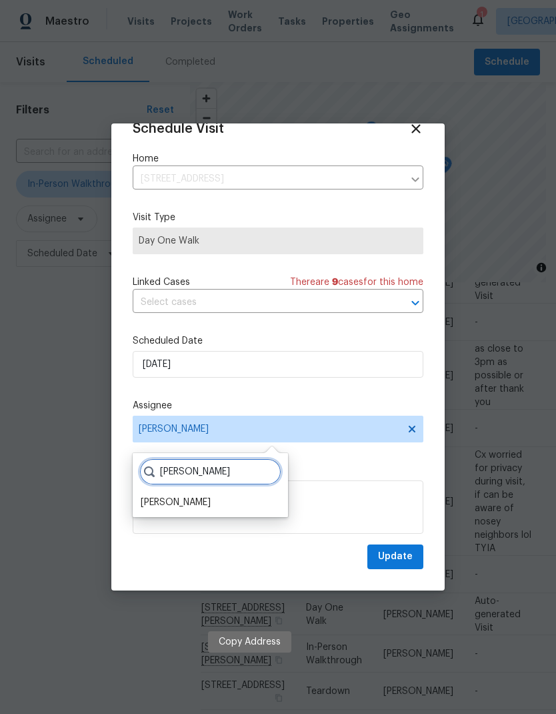
type input "Doug"
click at [203, 496] on div "Douglass Noblett" at bounding box center [176, 502] width 70 height 13
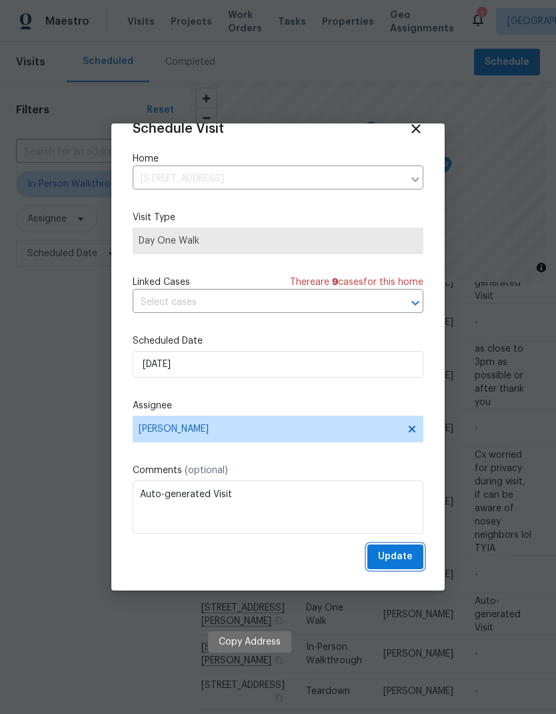
click at [402, 557] on span "Update" at bounding box center [395, 556] width 35 height 17
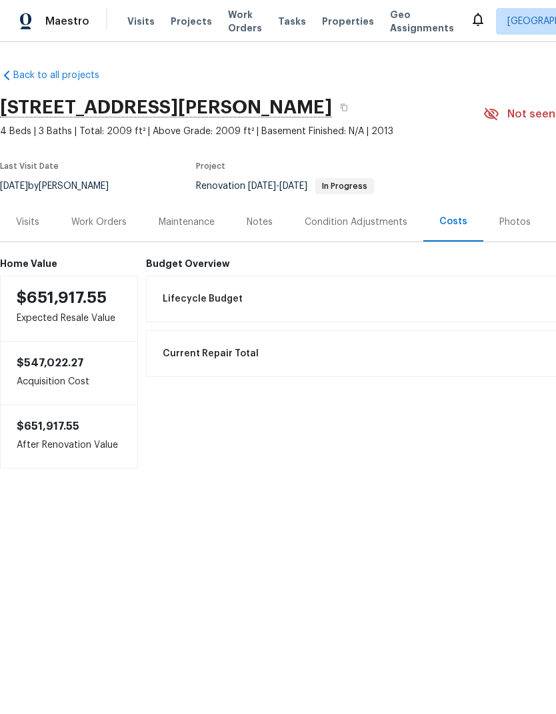
click at [421, 525] on div "Back to all projects [STREET_ADDRESS][PERSON_NAME] 4 Beds | 3 Baths | Total: 20…" at bounding box center [278, 295] width 556 height 506
click at [340, 108] on icon "button" at bounding box center [344, 107] width 8 height 8
click at [340, 104] on icon "button" at bounding box center [344, 107] width 8 height 8
